Goal: Check status

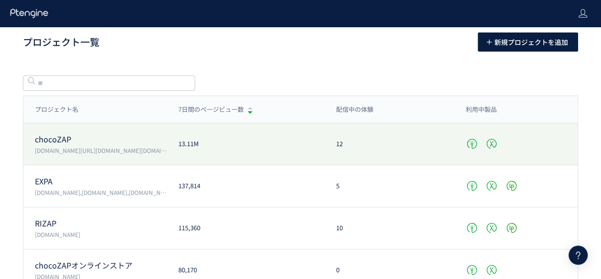
click at [163, 151] on p "[DOMAIN_NAME][URL][DOMAIN_NAME][DOMAIN_NAME][PERSON_NAME][DOMAIN_NAME]" at bounding box center [101, 150] width 132 height 8
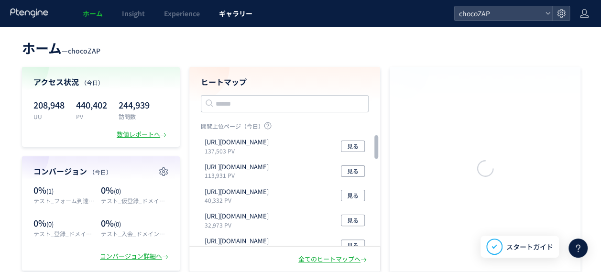
click at [222, 20] on link "ギャラリー" at bounding box center [235, 13] width 53 height 27
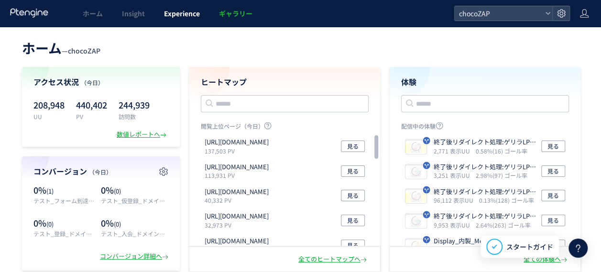
click at [160, 15] on link "Experience" at bounding box center [181, 13] width 55 height 27
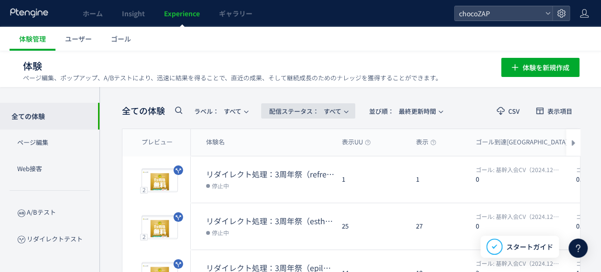
click at [313, 112] on span "配信ステータス​：" at bounding box center [294, 111] width 50 height 9
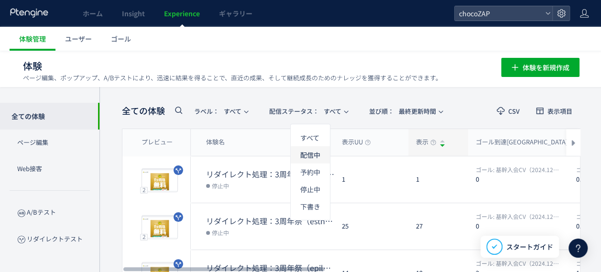
drag, startPoint x: 312, startPoint y: 152, endPoint x: 424, endPoint y: 152, distance: 112.8
click at [312, 181] on li "配信中" at bounding box center [310, 189] width 39 height 17
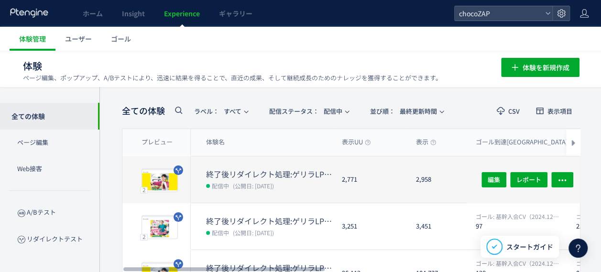
click at [328, 173] on dt "終了後リダイレクト処理:ゲリラLP→通常LP④" at bounding box center [270, 174] width 128 height 11
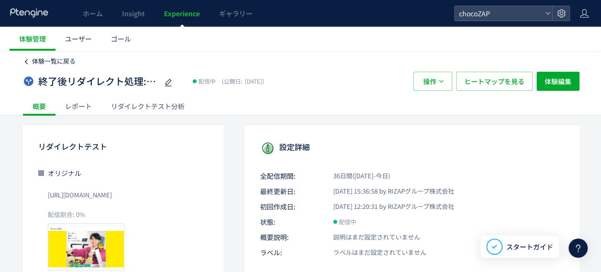
click at [46, 59] on span "体験一覧に戻る" at bounding box center [53, 60] width 43 height 9
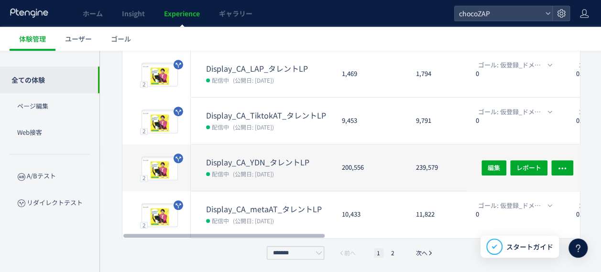
scroll to position [387, 0]
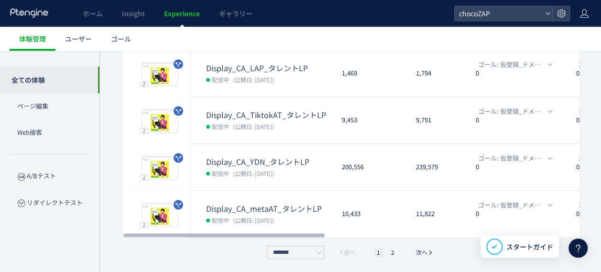
click at [386, 253] on ul "1 2" at bounding box center [385, 253] width 29 height 10
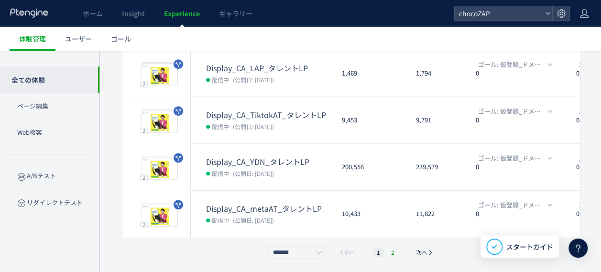
click at [389, 251] on li "2" at bounding box center [393, 253] width 10 height 10
